Goal: Information Seeking & Learning: Learn about a topic

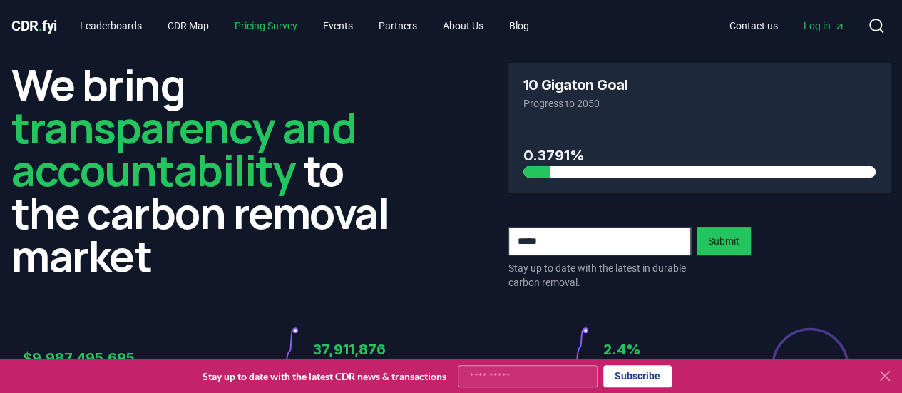
click at [252, 22] on link "Pricing Survey" at bounding box center [266, 26] width 86 height 26
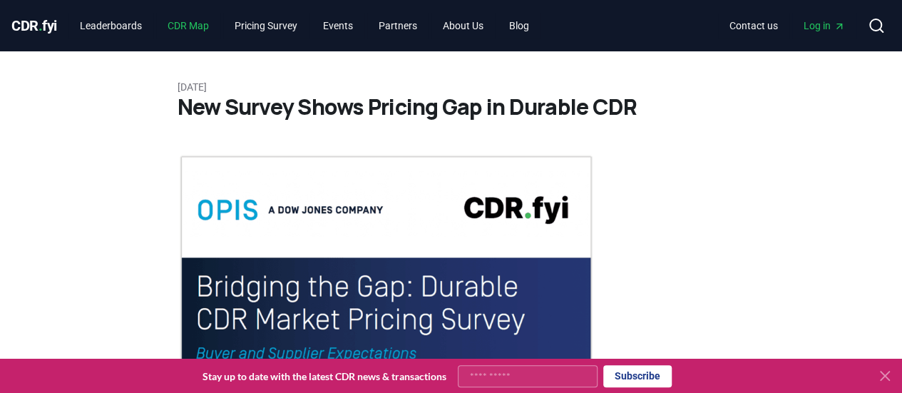
click at [183, 29] on link "CDR Map" at bounding box center [188, 26] width 64 height 26
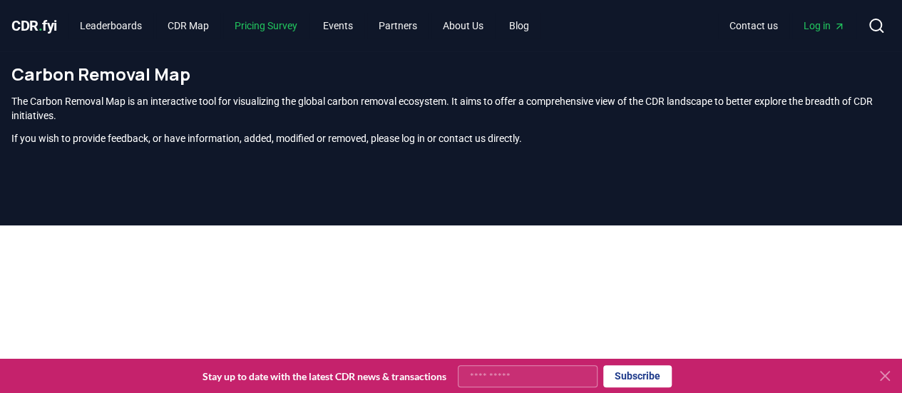
click at [257, 25] on link "Pricing Survey" at bounding box center [266, 26] width 86 height 26
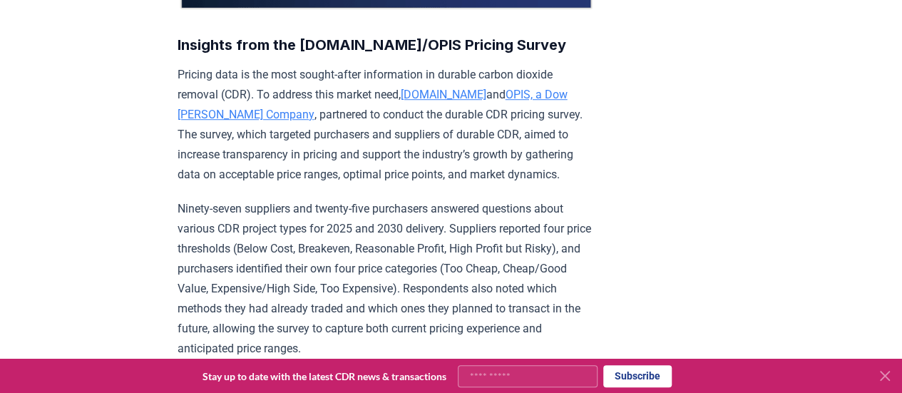
scroll to position [713, 0]
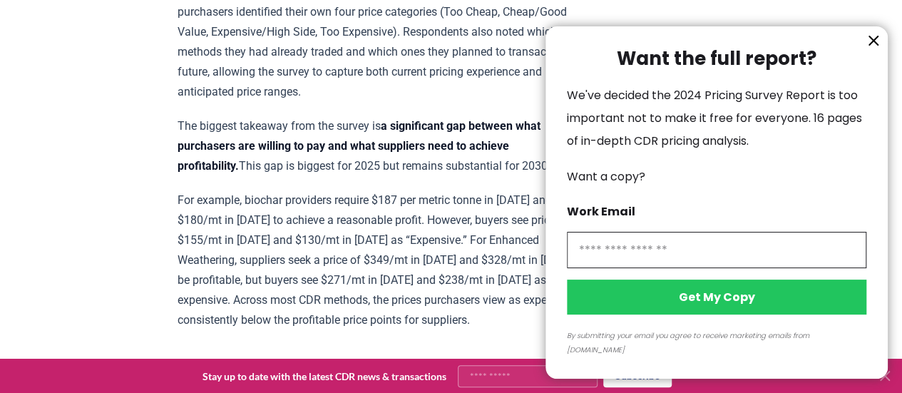
click at [877, 49] on icon "information" at bounding box center [873, 40] width 17 height 17
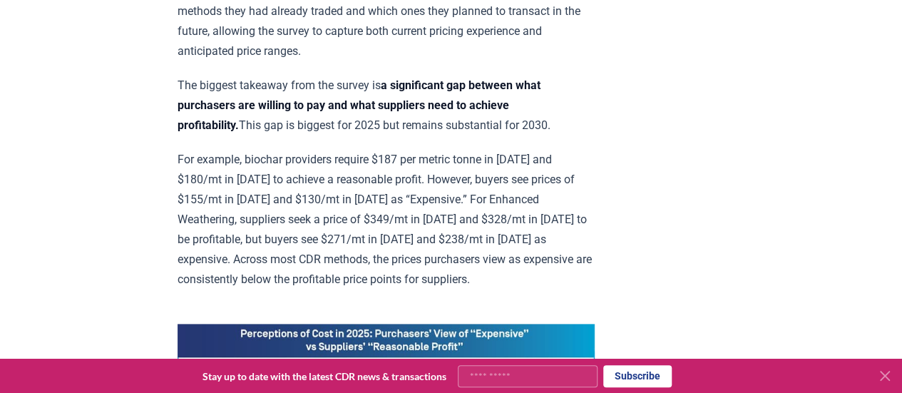
scroll to position [785, 0]
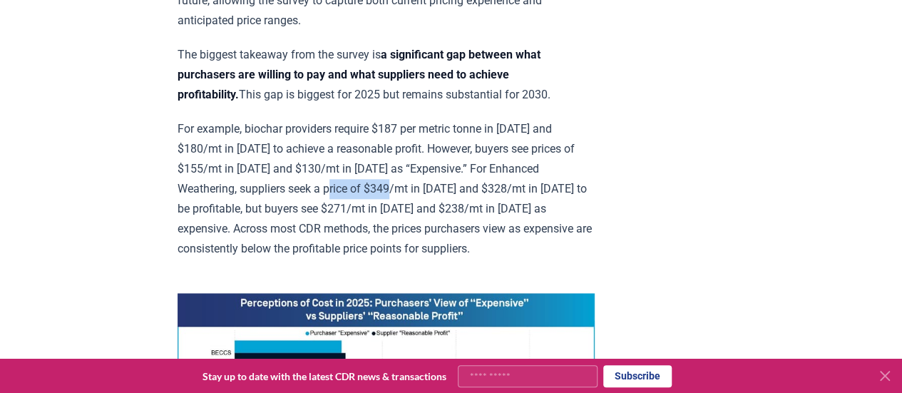
drag, startPoint x: 372, startPoint y: 185, endPoint x: 434, endPoint y: 186, distance: 61.4
click at [434, 186] on p "For example, biochar providers require $187 per metric tonne in [DATE] and $180…" at bounding box center [386, 189] width 417 height 140
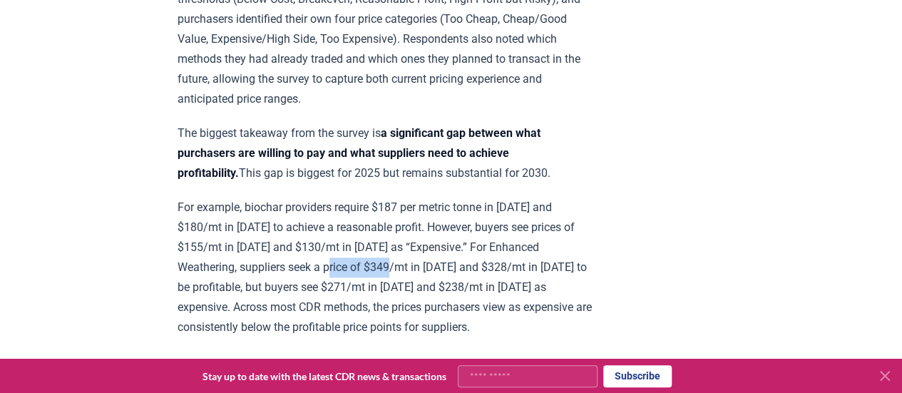
scroll to position [728, 0]
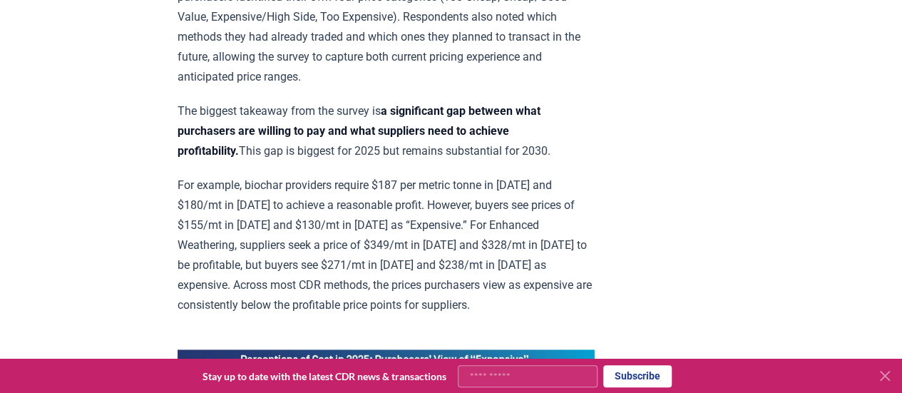
click at [296, 178] on p "For example, biochar providers require $187 per metric tonne in [DATE] and $180…" at bounding box center [386, 245] width 417 height 140
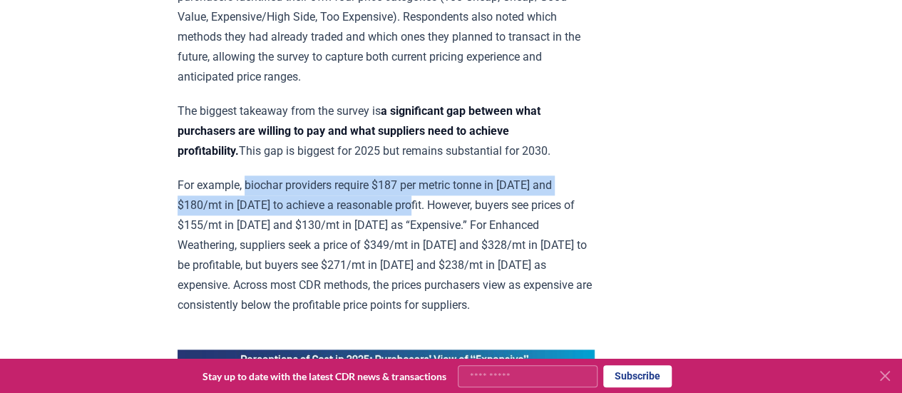
drag, startPoint x: 247, startPoint y: 180, endPoint x: 422, endPoint y: 193, distance: 175.9
click at [422, 193] on p "For example, biochar providers require $187 per metric tonne in [DATE] and $180…" at bounding box center [386, 245] width 417 height 140
